Goal: Book appointment/travel/reservation

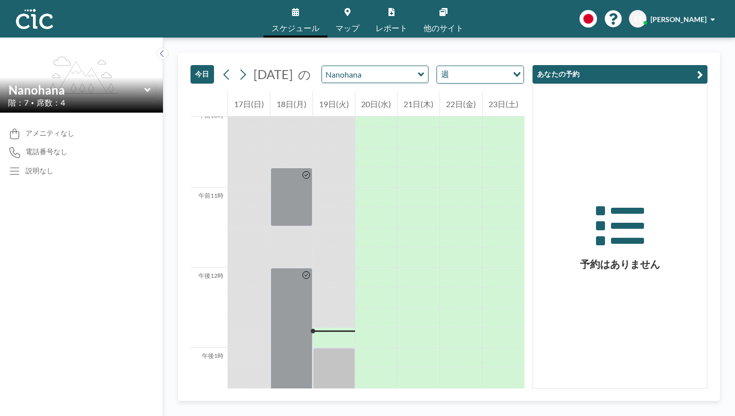
scroll to position [813, 0]
click at [360, 66] on div "Nanohana" at bounding box center [376, 75] width 108 height 18
click at [418, 72] on icon at bounding box center [421, 74] width 6 height 4
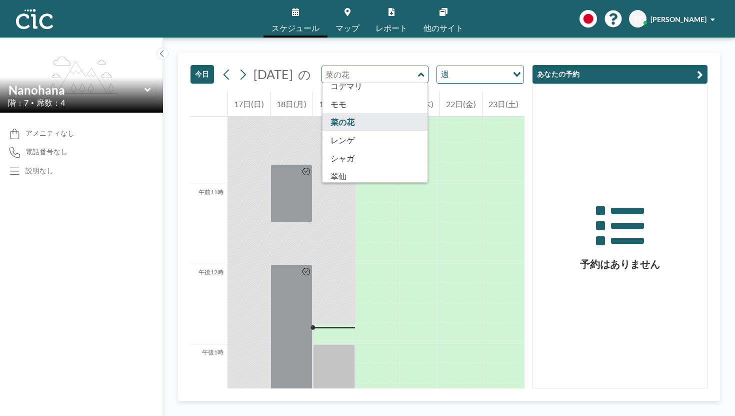
scroll to position [327, 0]
type input "[PERSON_NAME]"
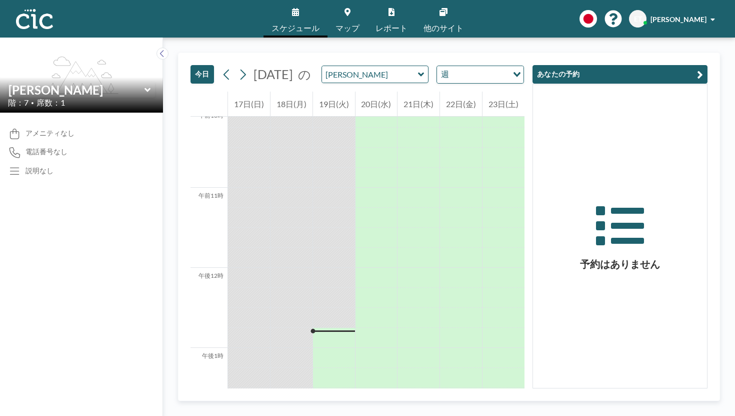
scroll to position [813, 0]
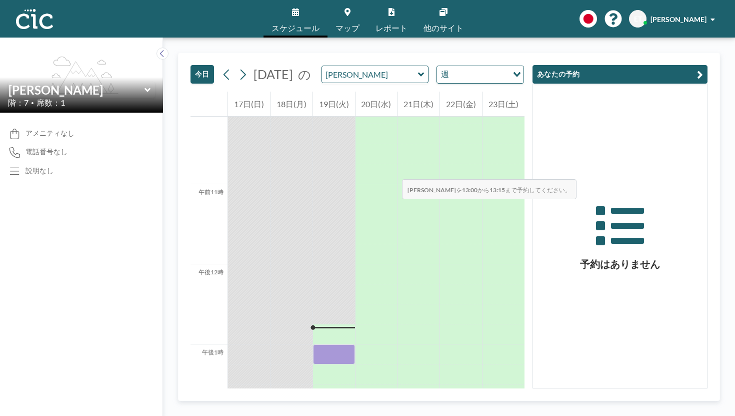
click at [317, 344] on div at bounding box center [334, 354] width 42 height 20
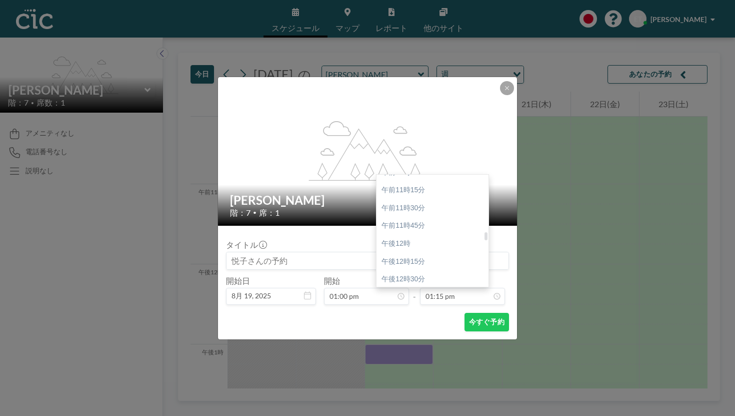
scroll to position [793, 0]
click at [399, 294] on font "午後12時45分" at bounding box center [404, 298] width 44 height 8
click at [430, 288] on input "12:45 pm" at bounding box center [462, 296] width 85 height 17
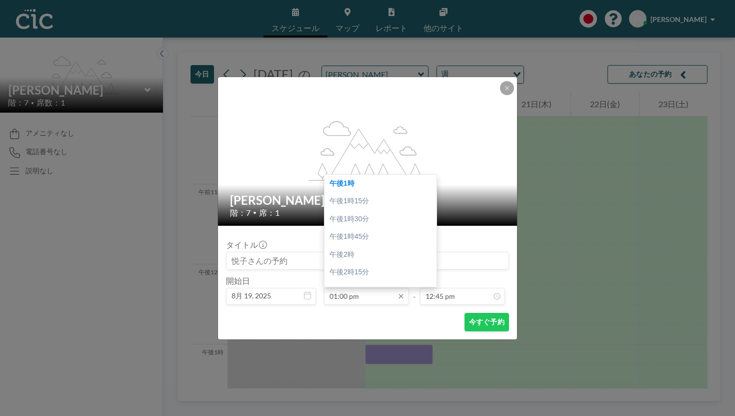
click at [354, 288] on input "01:00 pm" at bounding box center [366, 296] width 85 height 17
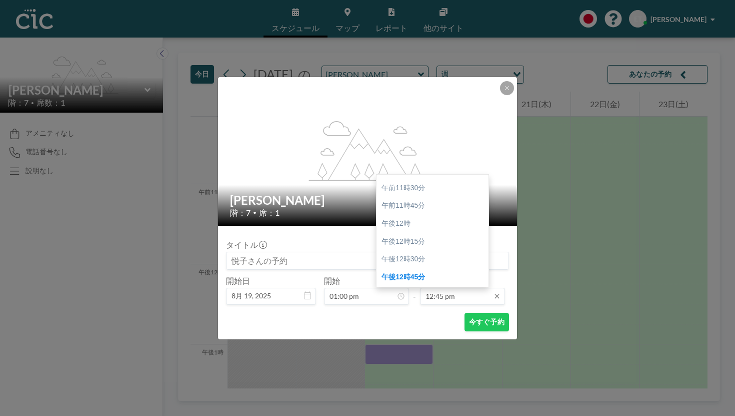
click at [442, 288] on input "12:45 pm" at bounding box center [462, 296] width 85 height 17
click at [396, 309] on div "午後2時" at bounding box center [433, 318] width 112 height 18
type input "02:00 pm"
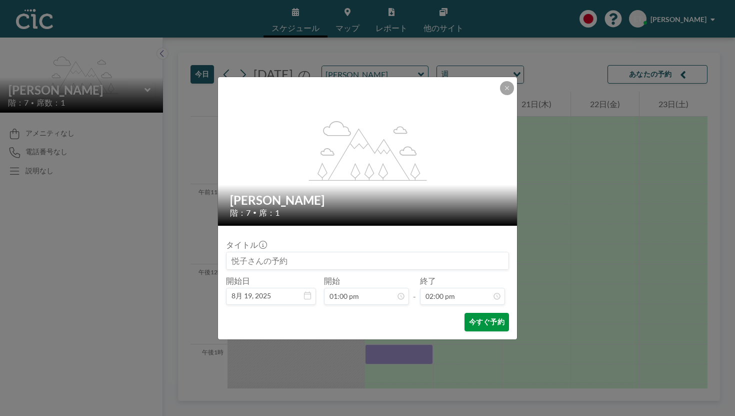
click at [469, 317] on font "今すぐ予約" at bounding box center [487, 321] width 36 height 9
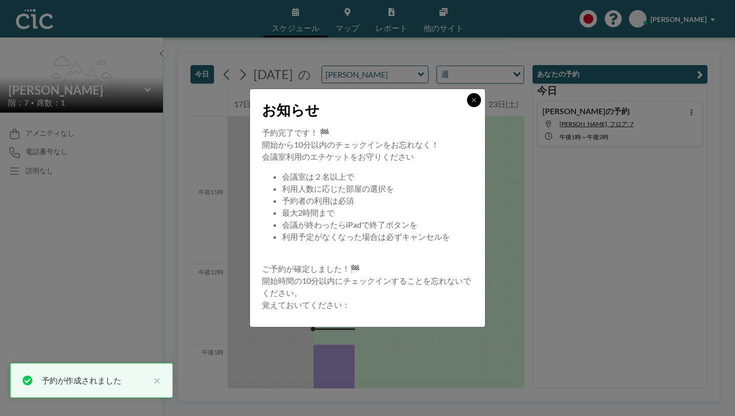
click at [467, 107] on button at bounding box center [474, 100] width 14 height 14
